Goal: Ask a question

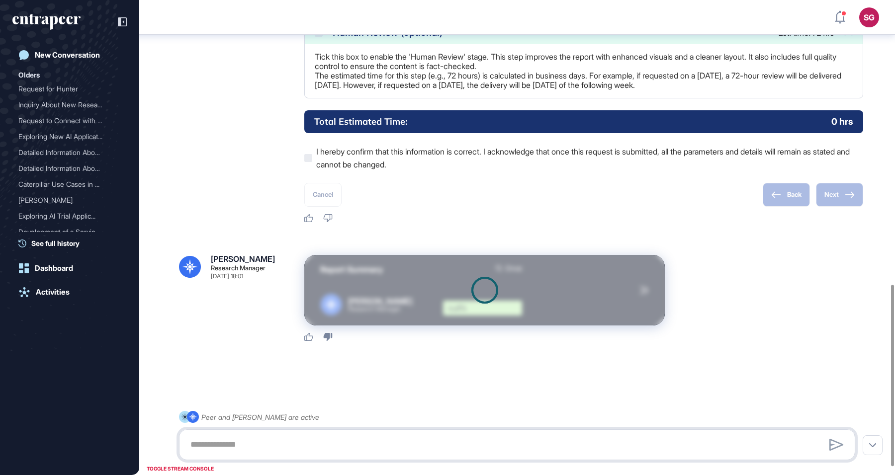
scroll to position [765, 0]
click at [486, 302] on div at bounding box center [484, 290] width 27 height 27
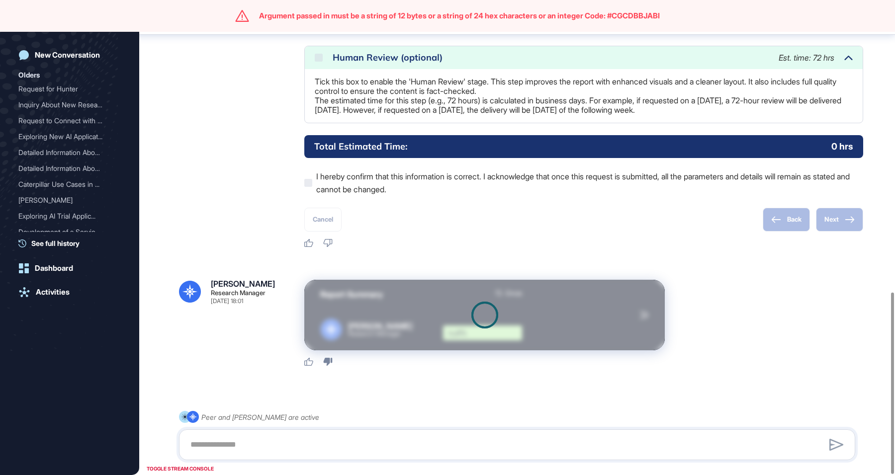
scroll to position [765, 0]
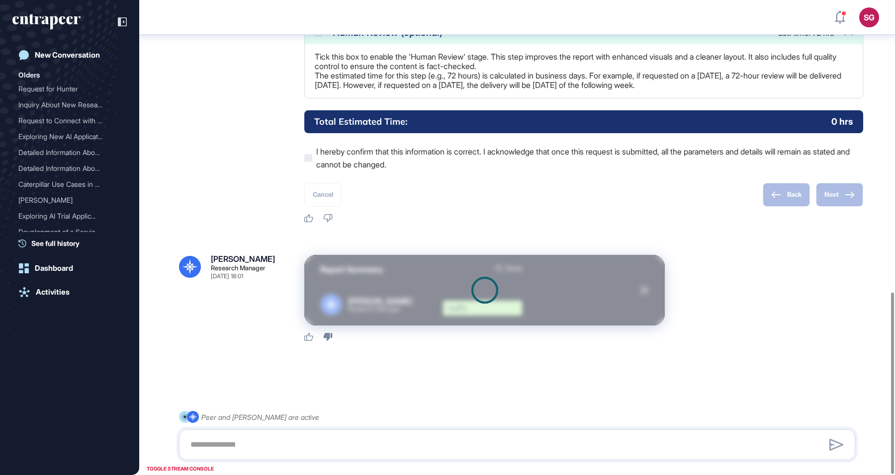
click at [644, 295] on div at bounding box center [484, 290] width 361 height 71
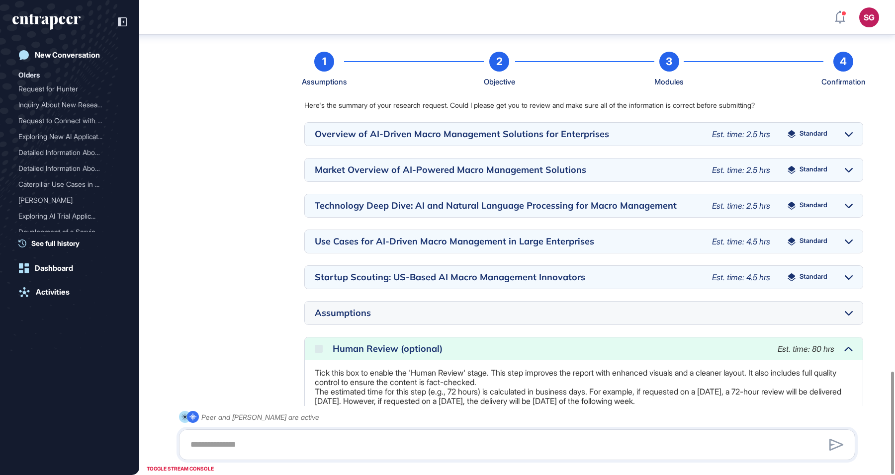
scroll to position [1062, 0]
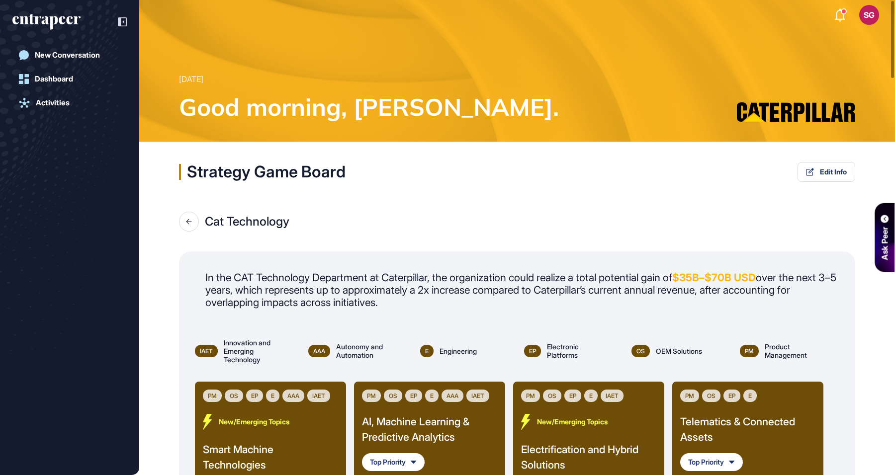
scroll to position [4, 0]
click at [193, 222] on div at bounding box center [189, 222] width 20 height 20
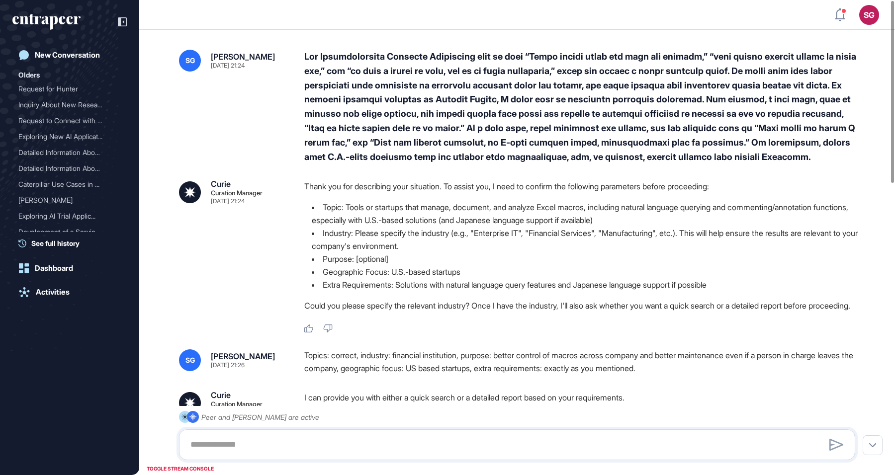
click at [393, 255] on li "Purpose: [optional]" at bounding box center [583, 259] width 559 height 13
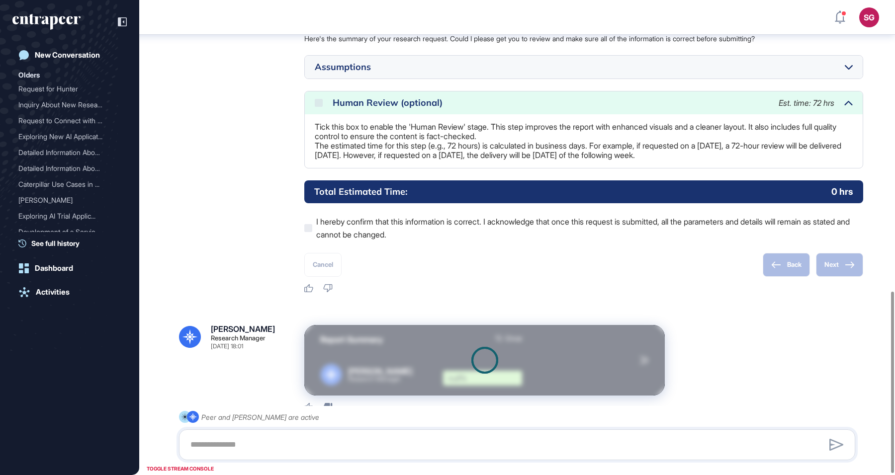
scroll to position [765, 0]
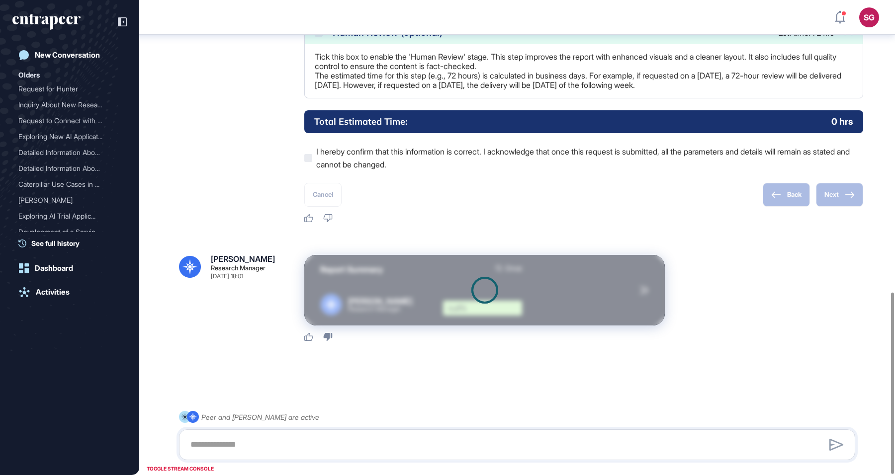
click at [455, 288] on div at bounding box center [484, 290] width 361 height 71
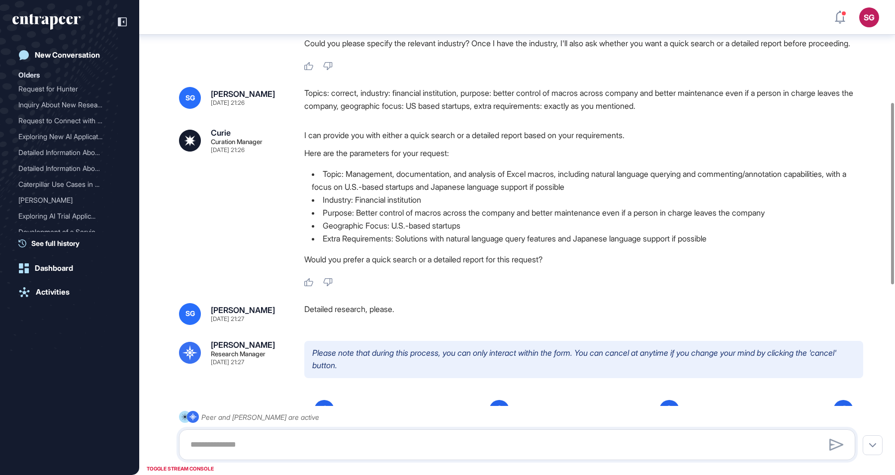
scroll to position [0, 0]
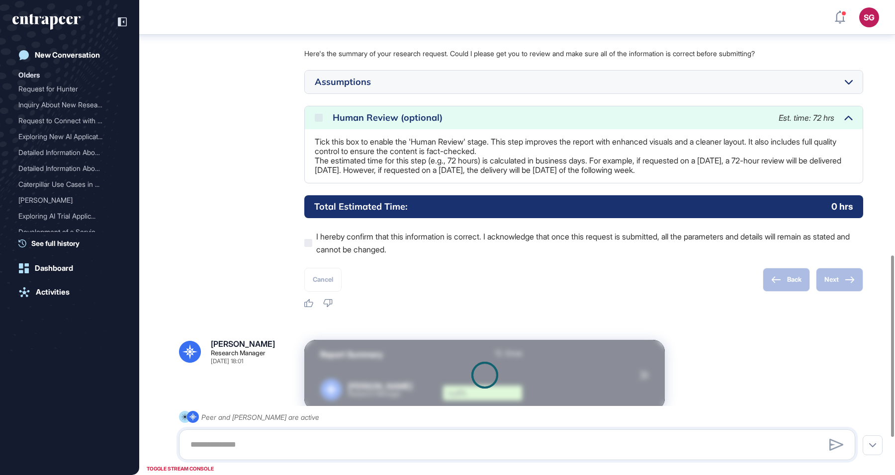
click at [631, 355] on div at bounding box center [484, 375] width 361 height 71
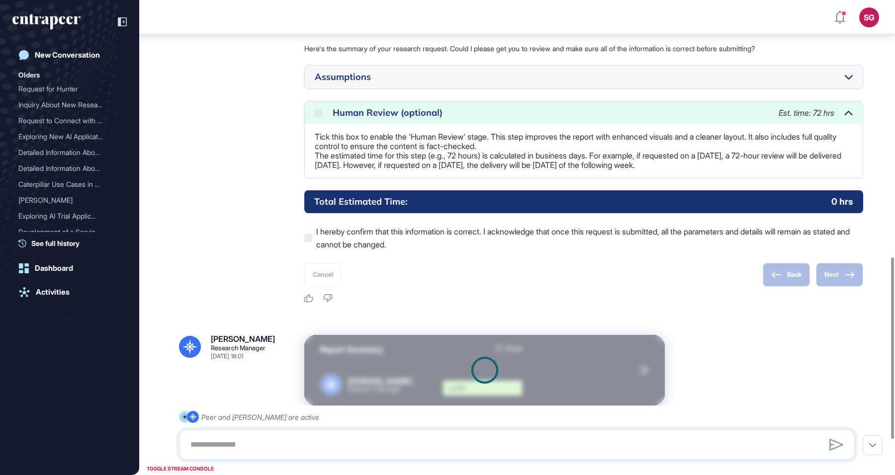
scroll to position [765, 0]
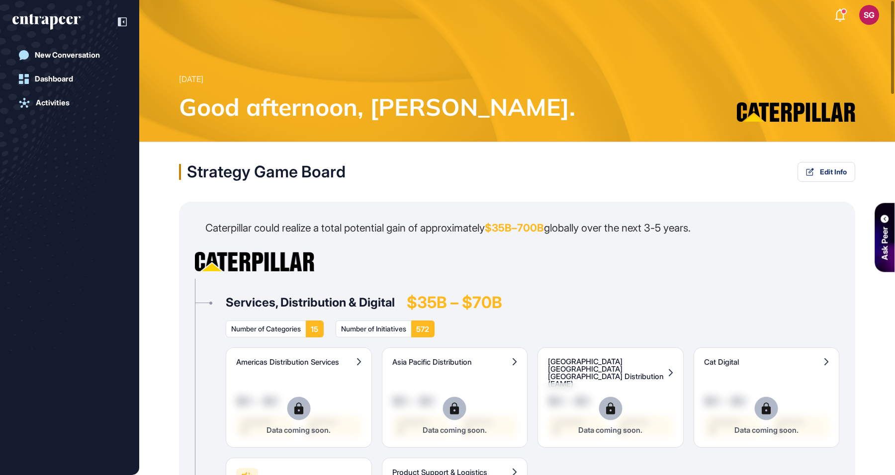
click at [886, 227] on div "Ask Peer" at bounding box center [885, 243] width 12 height 33
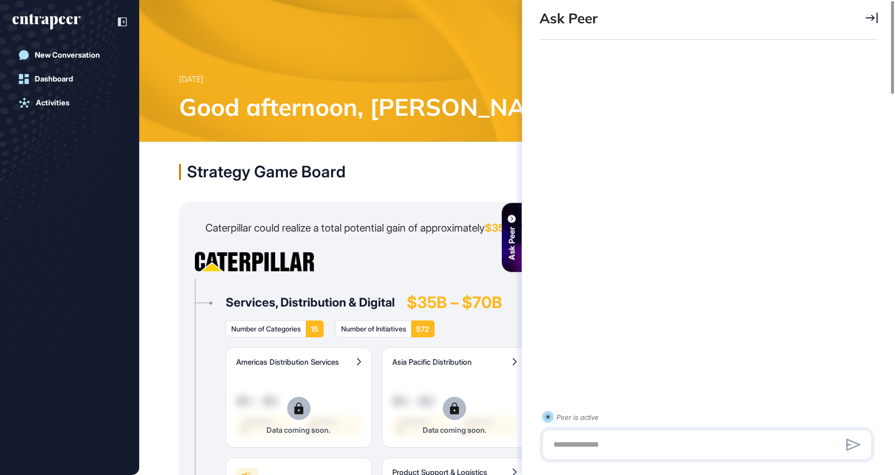
scroll to position [384, 341]
click at [596, 438] on textarea at bounding box center [706, 445] width 319 height 20
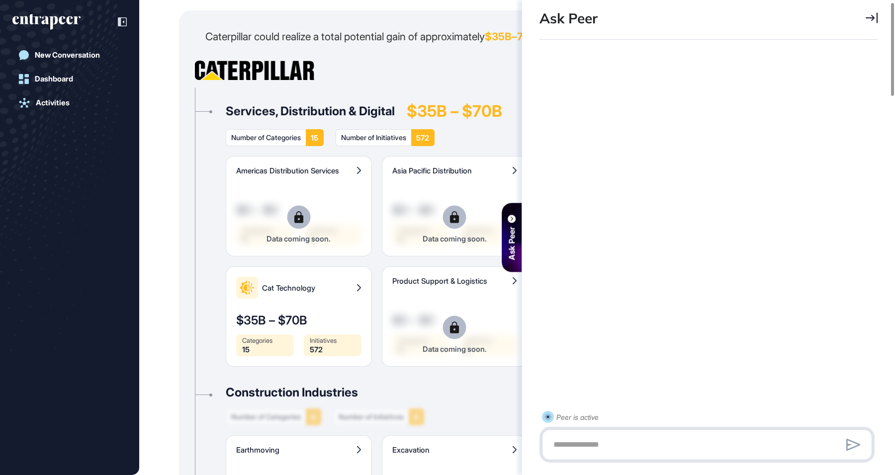
scroll to position [331, 0]
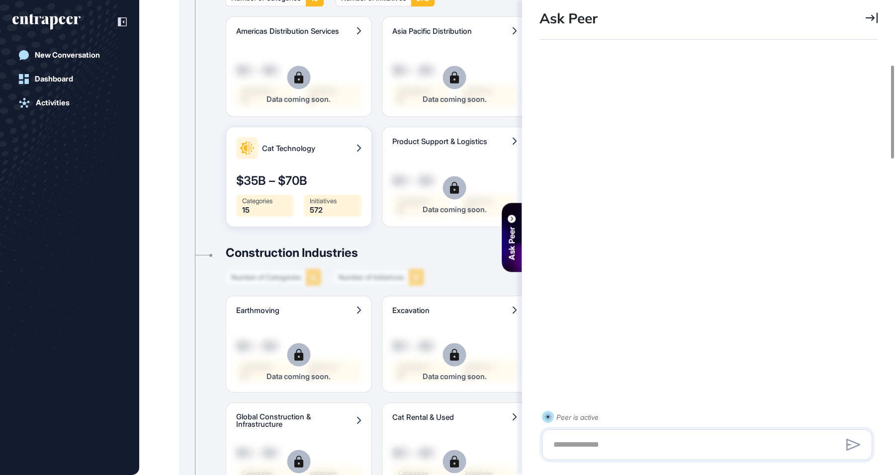
click at [284, 152] on div "Cat Technology" at bounding box center [298, 148] width 125 height 22
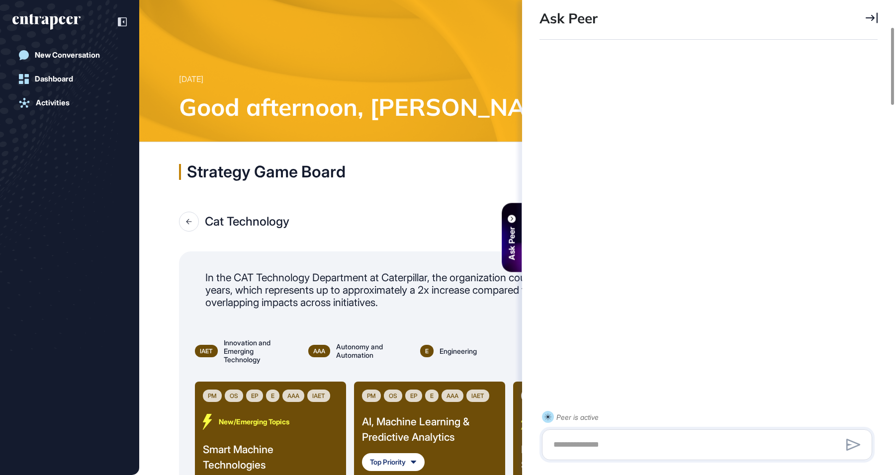
scroll to position [166, 0]
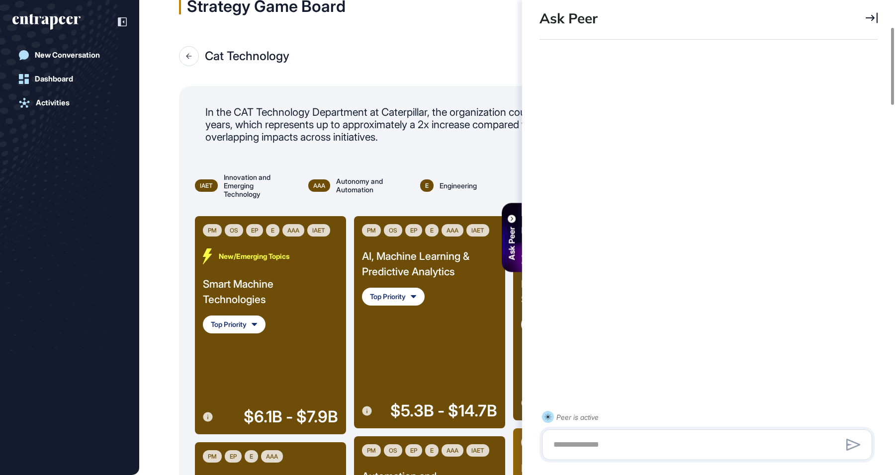
click at [210, 419] on icon at bounding box center [207, 417] width 9 height 9
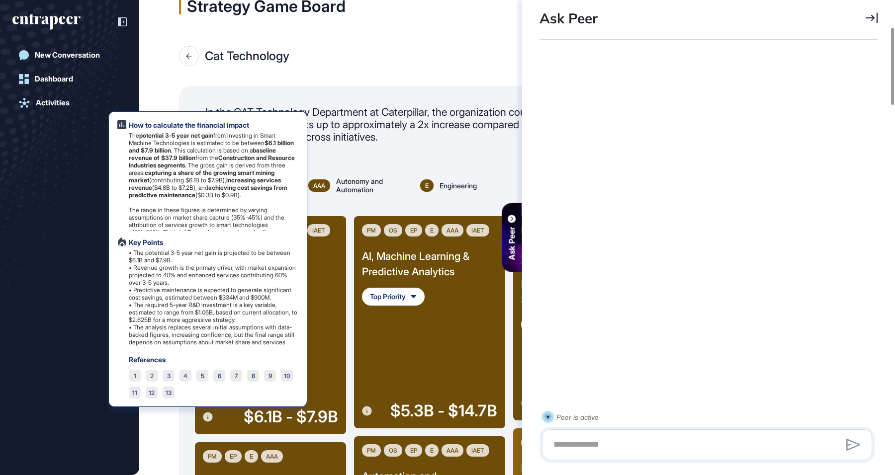
click at [318, 286] on div "Smart Machine Technologies" at bounding box center [270, 291] width 135 height 31
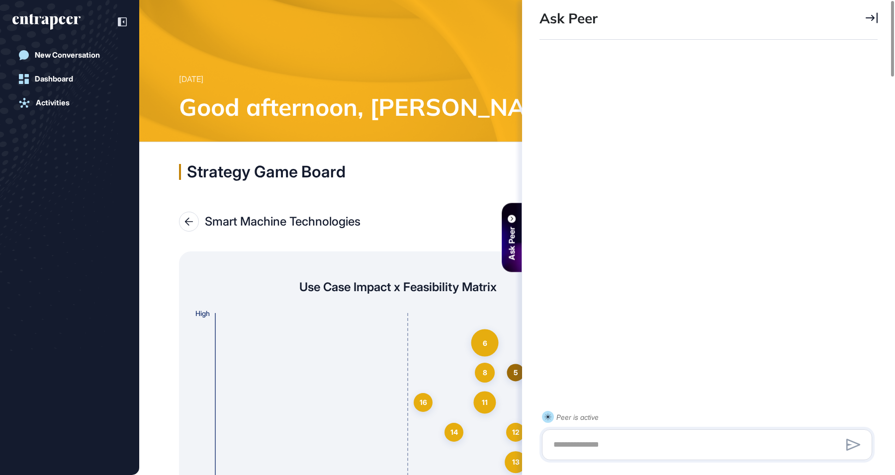
scroll to position [140, 0]
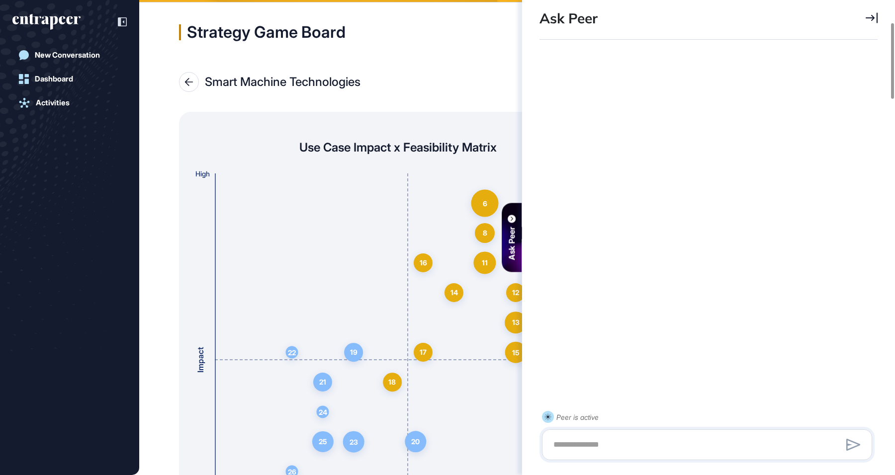
click at [506, 219] on div "Ask Peer" at bounding box center [512, 237] width 20 height 69
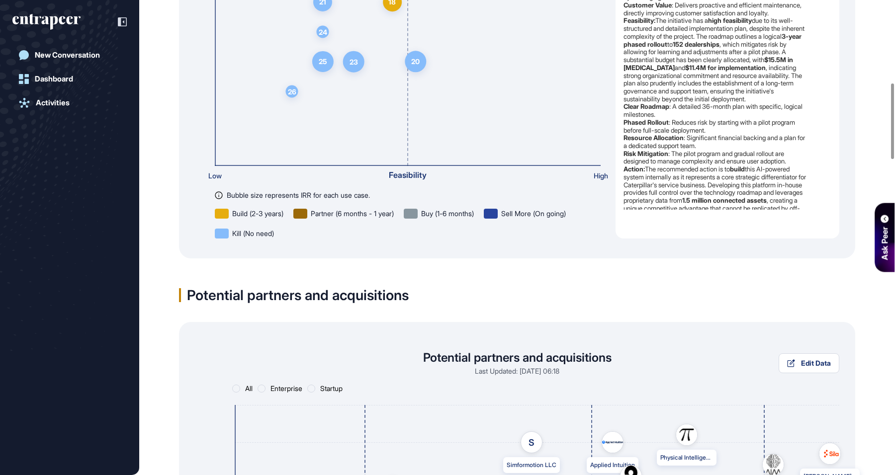
scroll to position [0, 0]
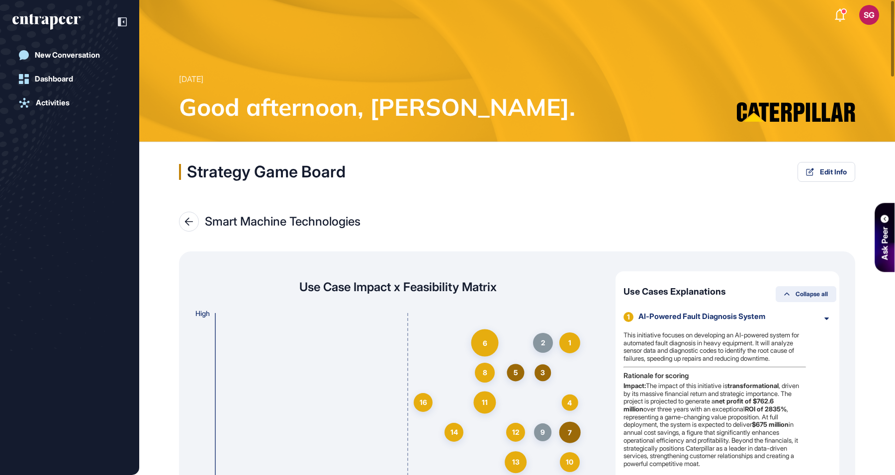
click at [814, 295] on span "Collapse all" at bounding box center [812, 294] width 32 height 6
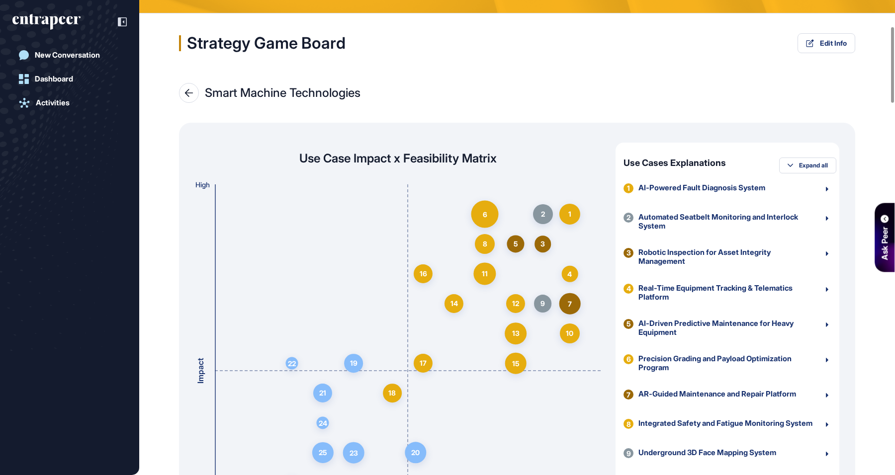
scroll to position [166, 0]
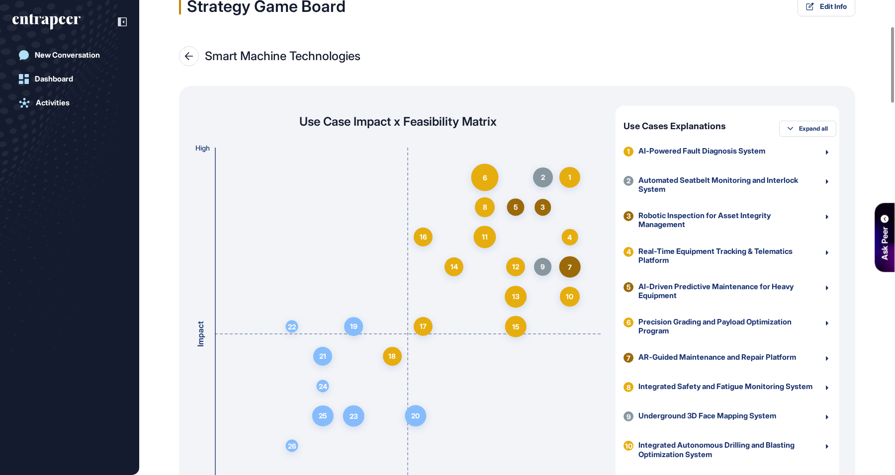
drag, startPoint x: 193, startPoint y: 57, endPoint x: 238, endPoint y: 66, distance: 45.6
click at [193, 57] on icon at bounding box center [188, 56] width 9 height 8
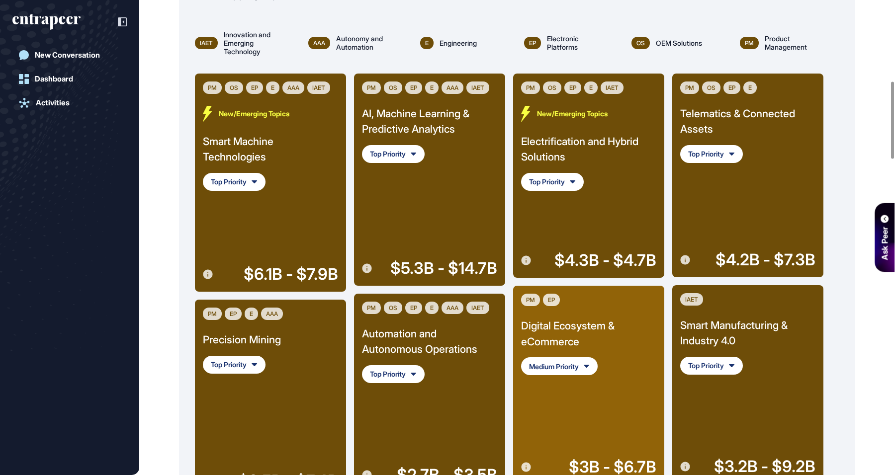
scroll to position [166, 0]
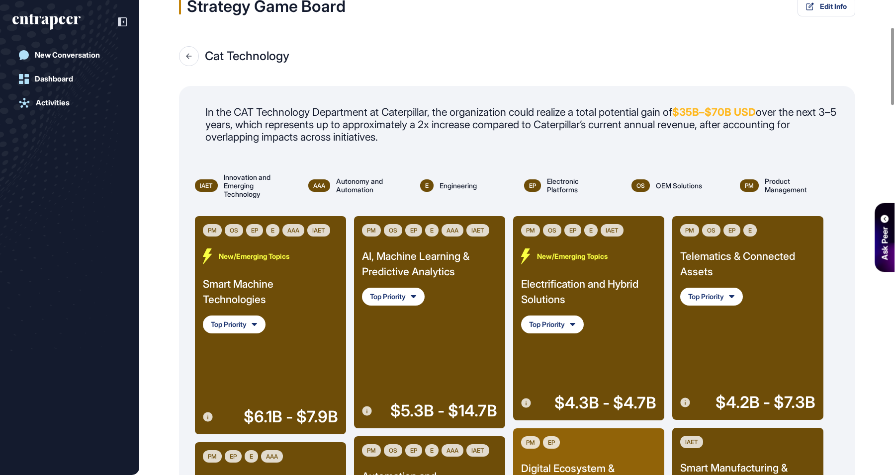
click at [284, 286] on div "Smart Machine Technologies" at bounding box center [270, 291] width 135 height 31
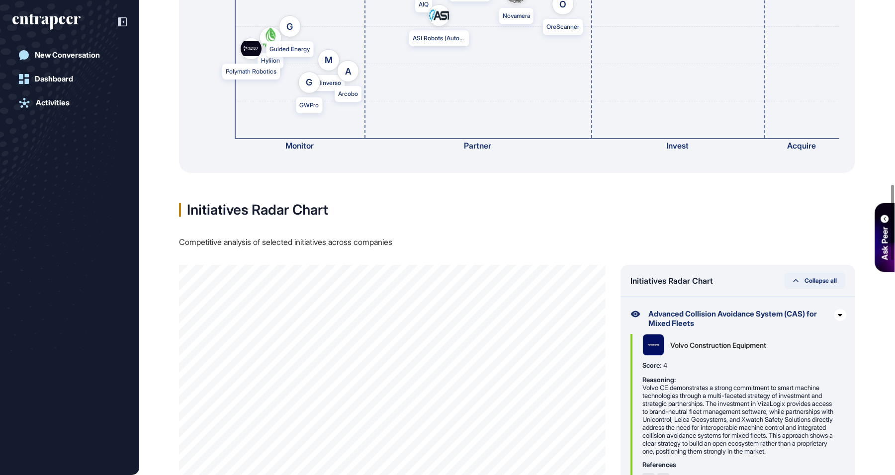
click at [811, 272] on div "Initiatives Radar Chart Collapse all" at bounding box center [738, 281] width 235 height 32
click at [811, 281] on span "Collapse all" at bounding box center [821, 281] width 32 height 6
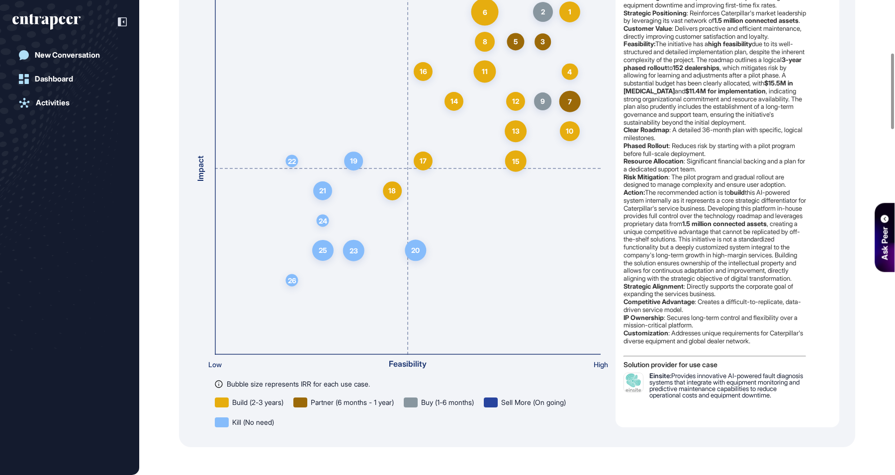
scroll to position [83, 0]
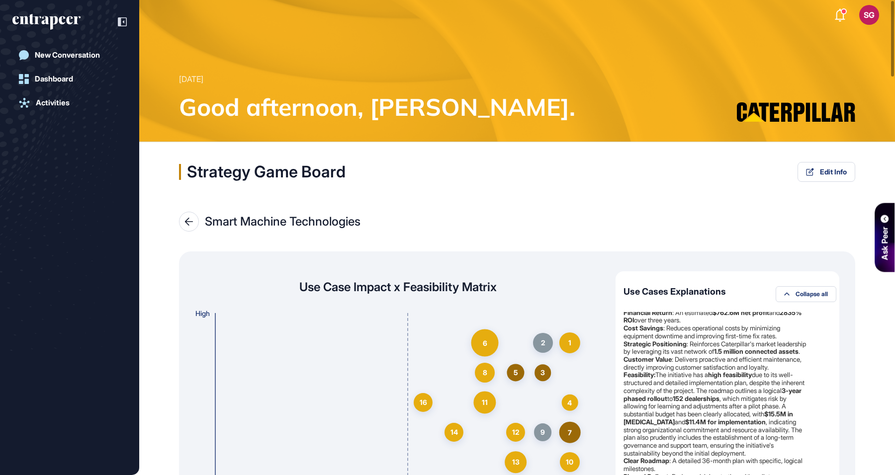
click at [189, 224] on icon at bounding box center [188, 222] width 9 height 8
